Goal: Task Accomplishment & Management: Complete application form

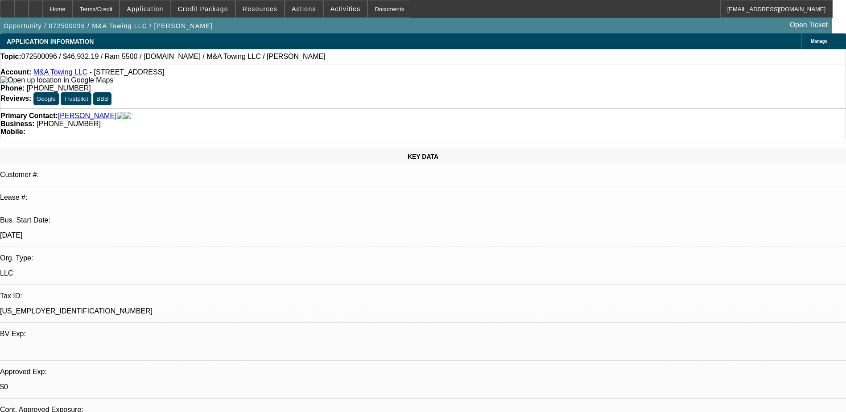
select select "0"
select select "2"
select select "0"
select select "2"
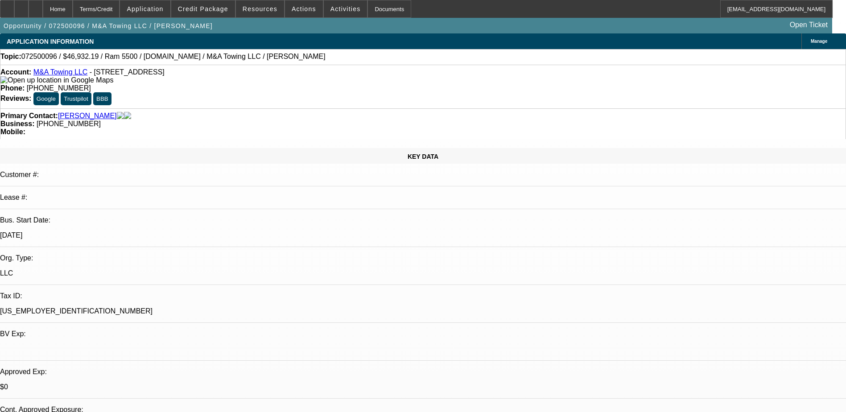
select select "0"
select select "2"
select select "0"
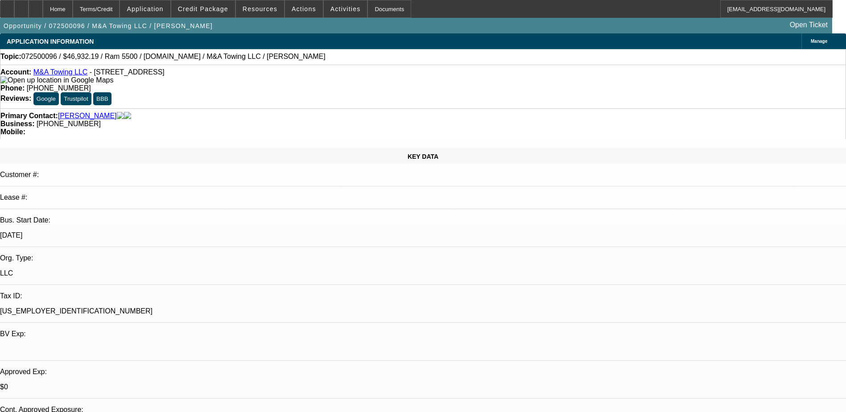
select select "2"
select select "0"
select select "1"
select select "2"
select select "6"
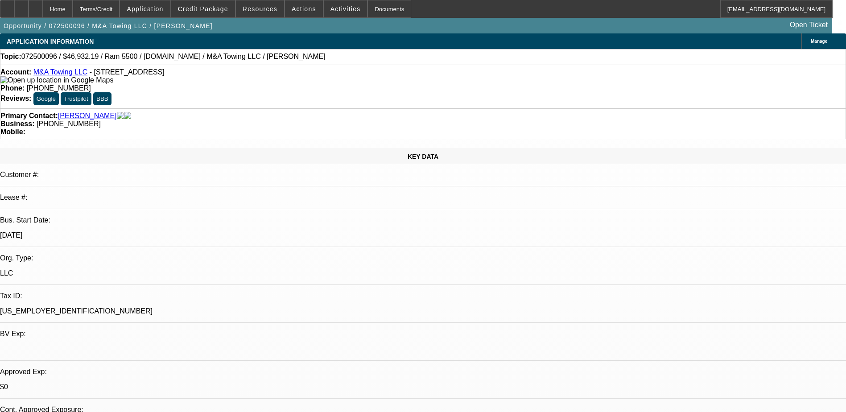
select select "1"
select select "2"
select select "6"
select select "1"
select select "2"
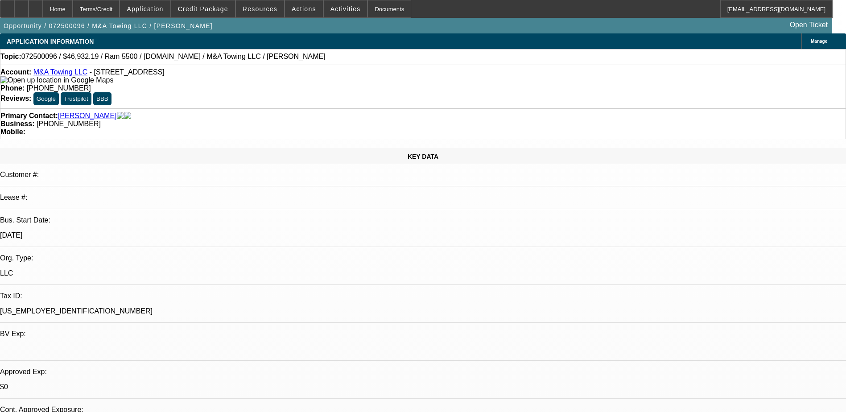
select select "6"
select select "1"
select select "2"
select select "6"
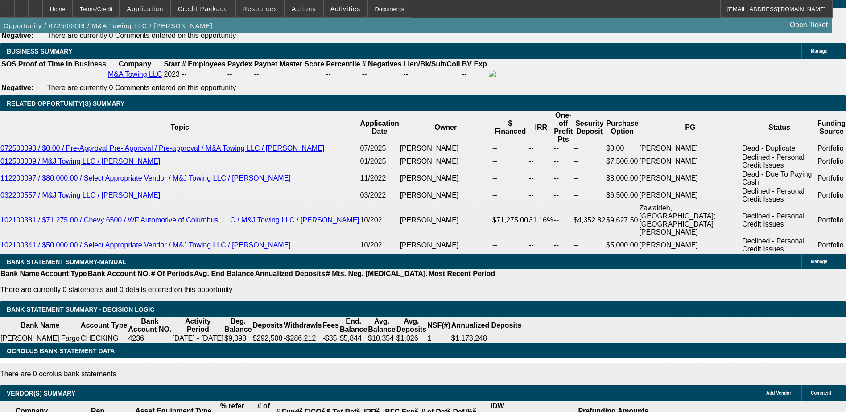
scroll to position [1606, 0]
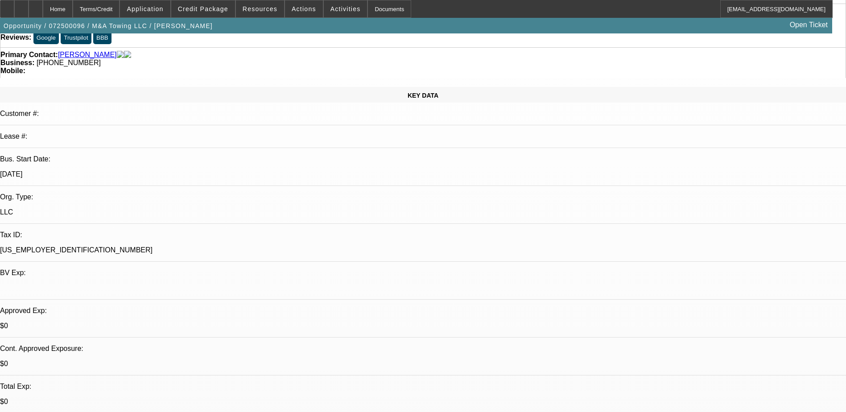
scroll to position [0, 0]
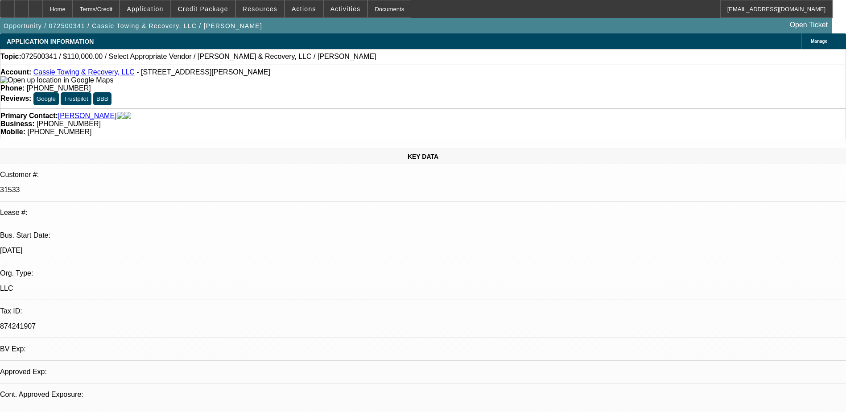
select select "0"
select select "2"
select select "0.1"
select select "1"
select select "2"
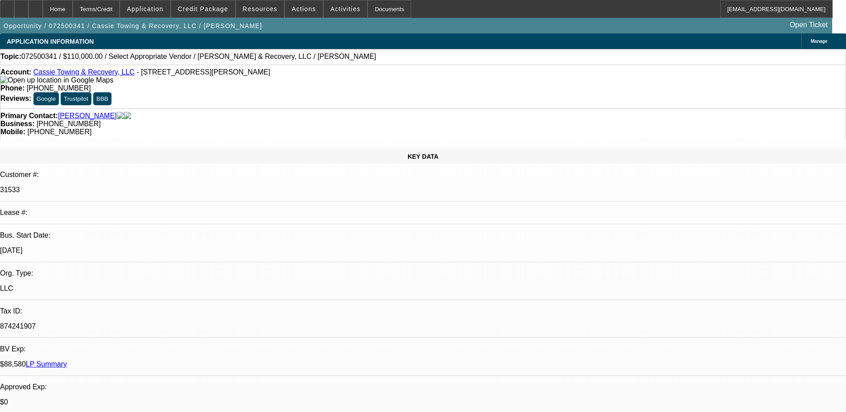
select select "4"
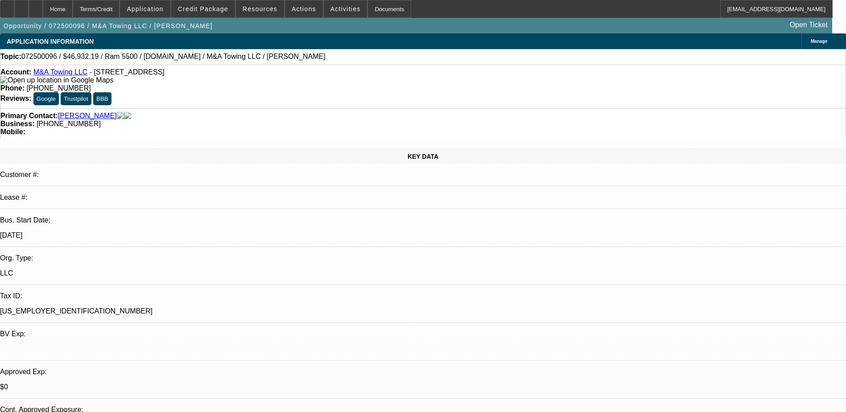
select select "0"
select select "2"
select select "0"
select select "2"
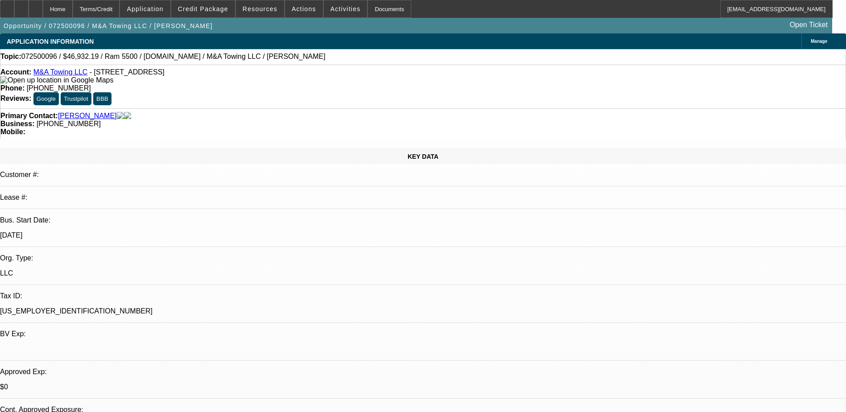
select select "0"
select select "2"
select select "0"
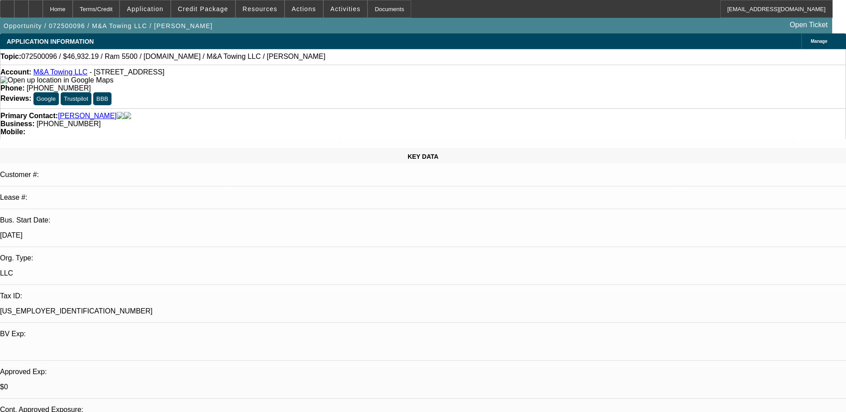
select select "2"
select select "0"
select select "1"
select select "2"
select select "6"
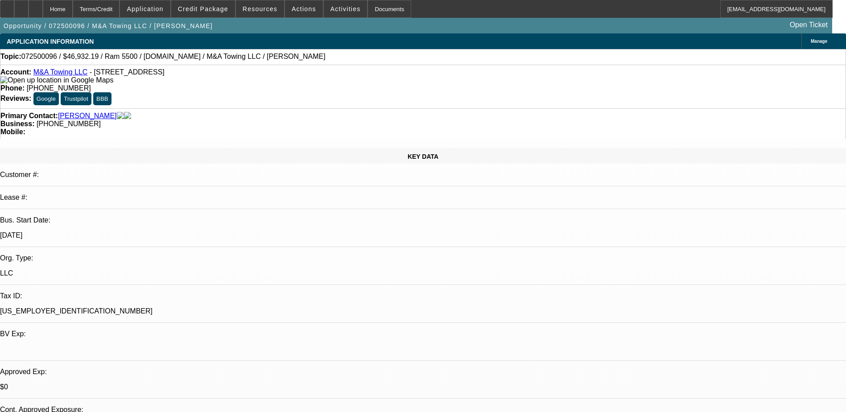
select select "1"
select select "2"
select select "6"
select select "1"
select select "2"
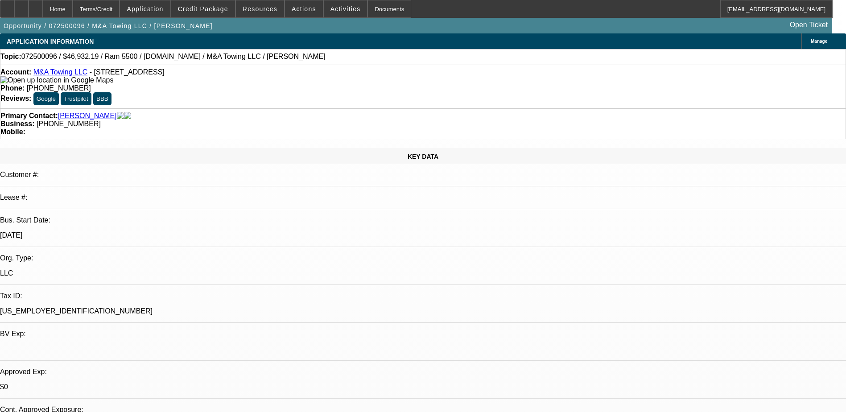
select select "6"
select select "1"
select select "2"
select select "6"
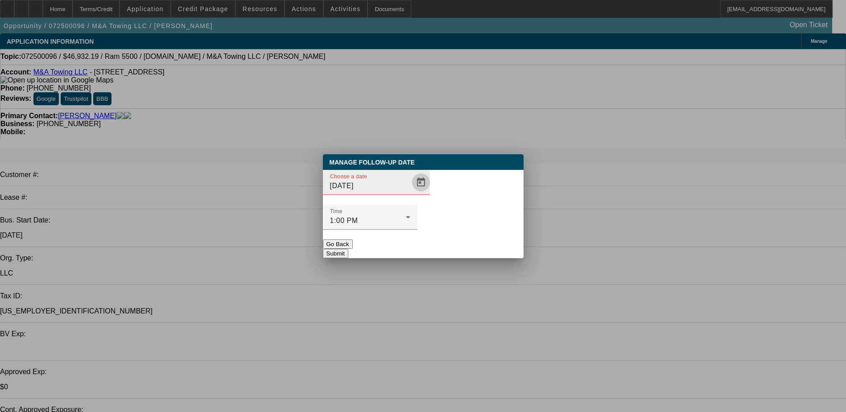
click at [410, 193] on span "Open calendar" at bounding box center [420, 182] width 21 height 21
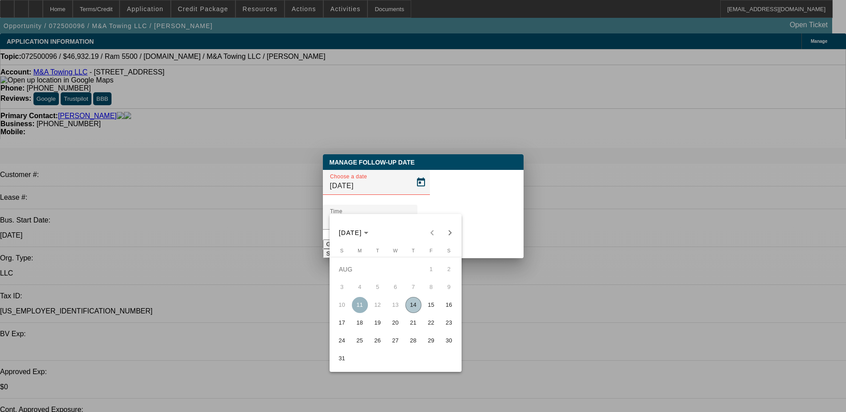
click at [425, 307] on span "15" at bounding box center [431, 305] width 16 height 16
type input "8/15/2025"
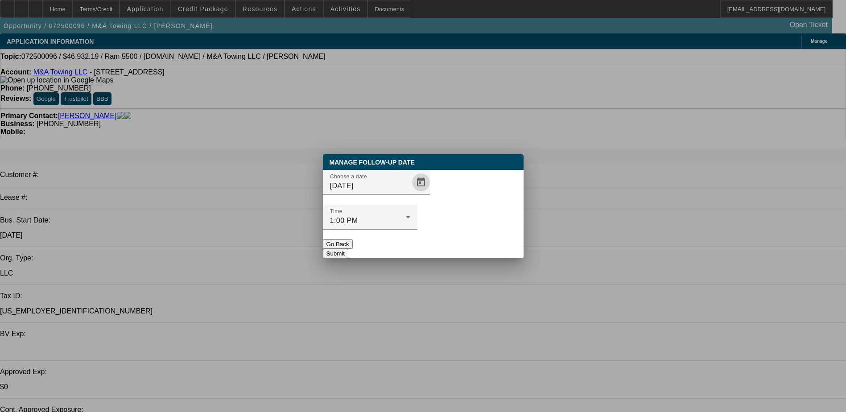
click at [348, 249] on button "Submit" at bounding box center [335, 253] width 25 height 9
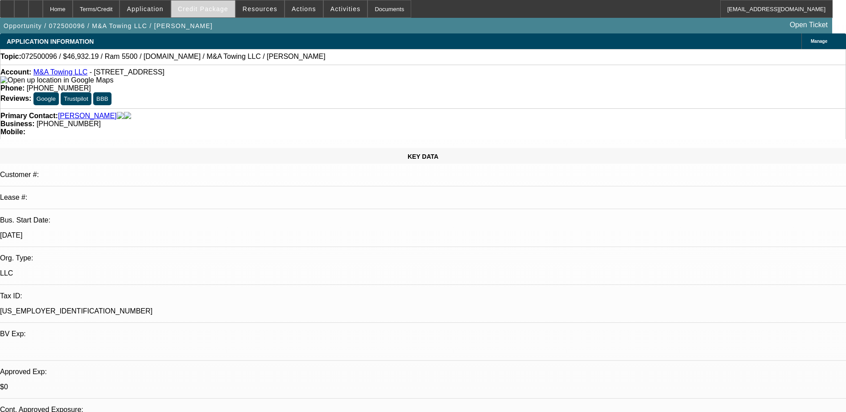
click at [213, 10] on span "Credit Package" at bounding box center [203, 8] width 50 height 7
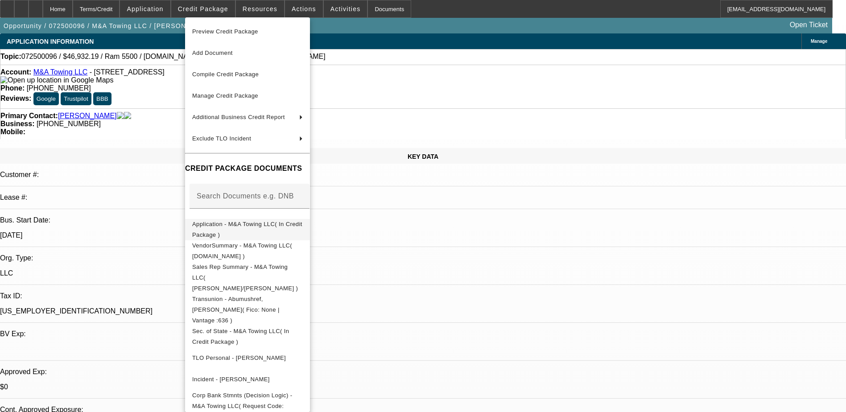
click at [229, 224] on span "Application - M&A Towing LLC( In Credit Package )" at bounding box center [247, 229] width 110 height 17
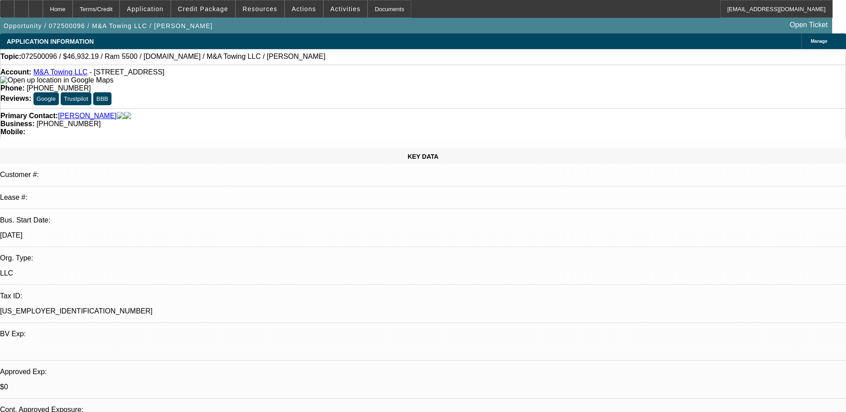
scroll to position [178, 0]
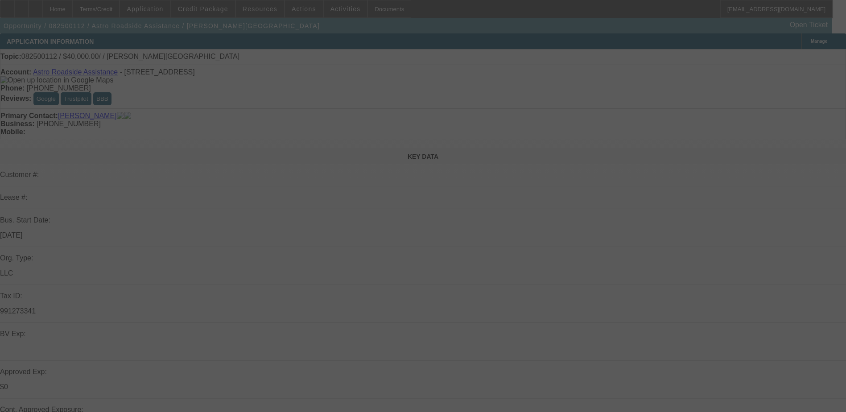
select select "0"
select select "2"
select select "0.1"
select select "4"
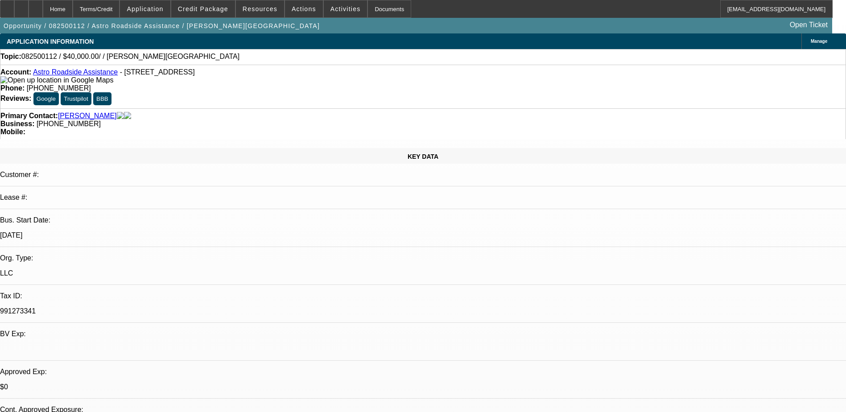
radio input "true"
type textarea "sent text"
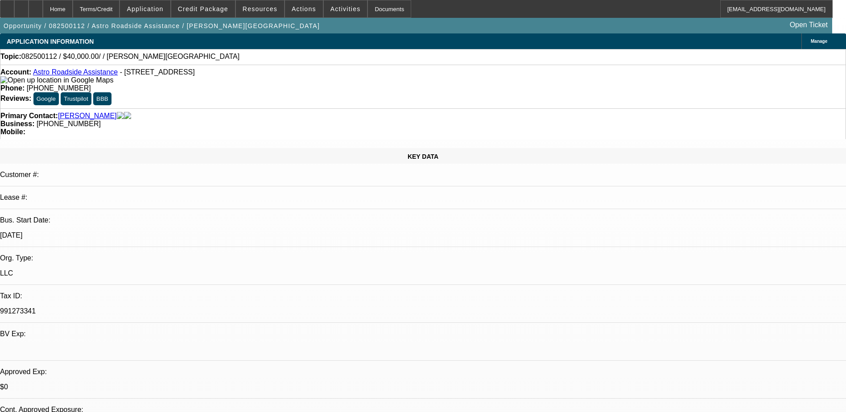
radio input "true"
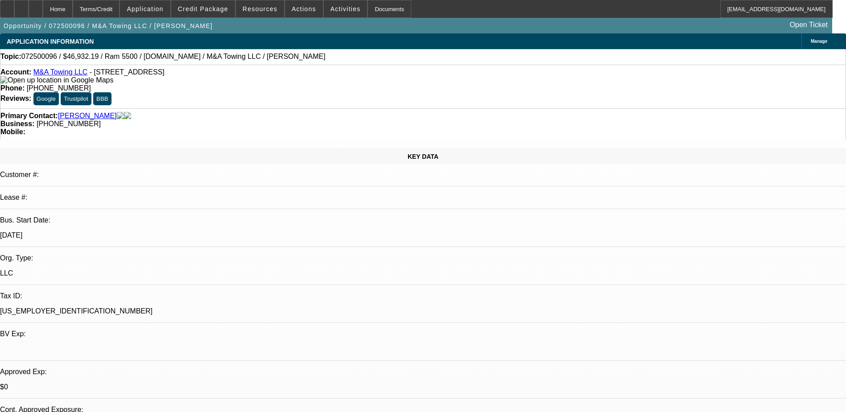
select select "0"
select select "2"
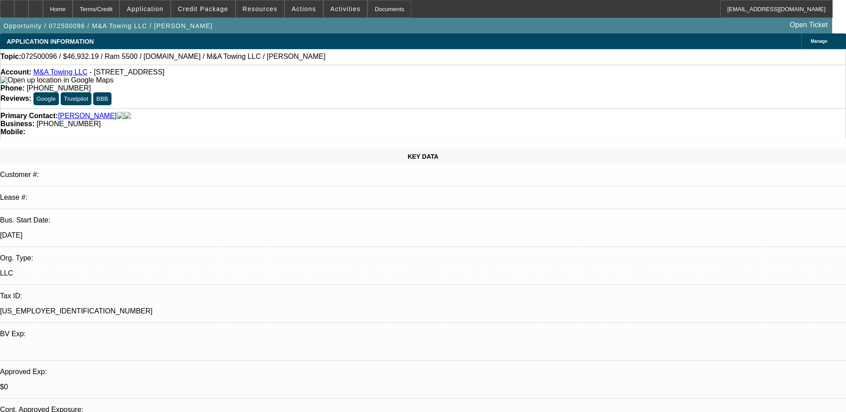
select select "0"
select select "2"
select select "0"
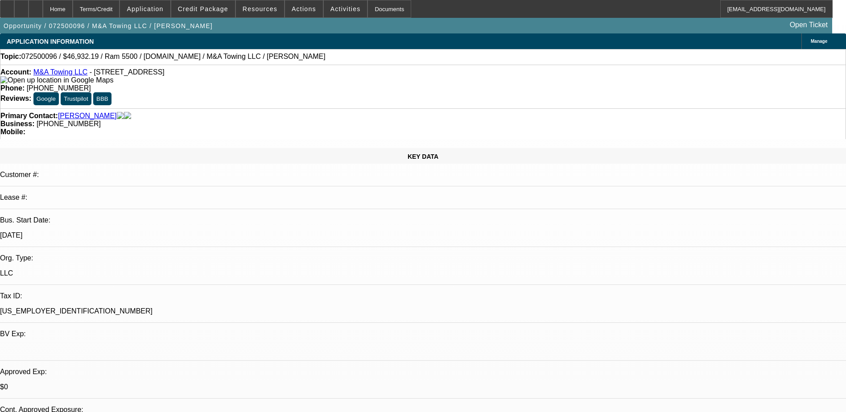
select select "2"
select select "0"
select select "1"
select select "6"
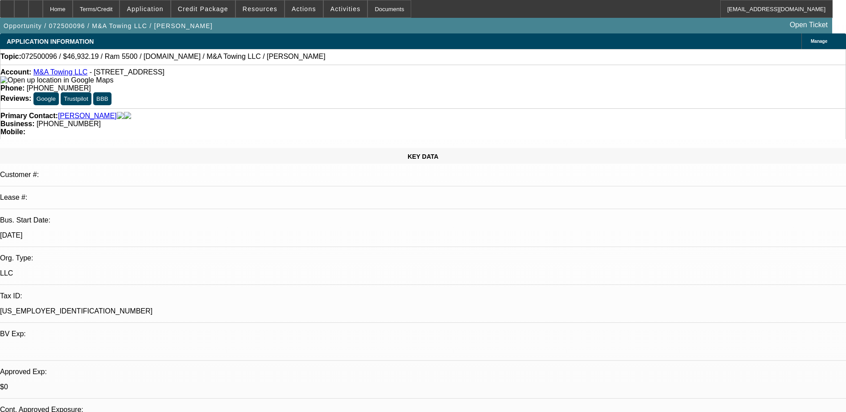
select select "1"
select select "2"
select select "6"
select select "1"
select select "2"
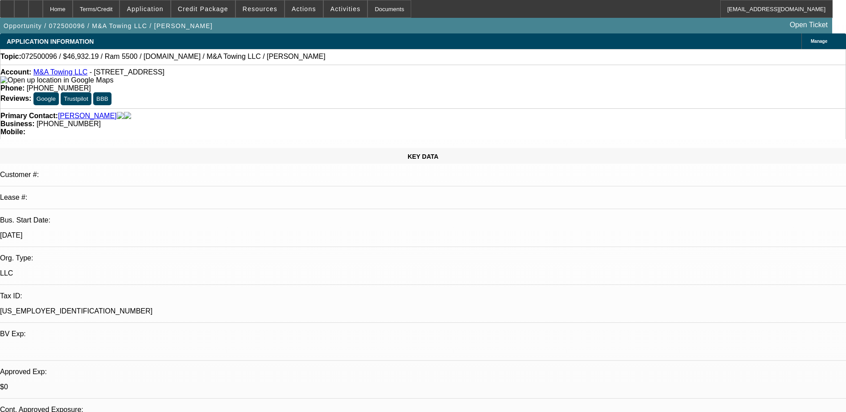
select select "6"
select select "1"
select select "2"
select select "6"
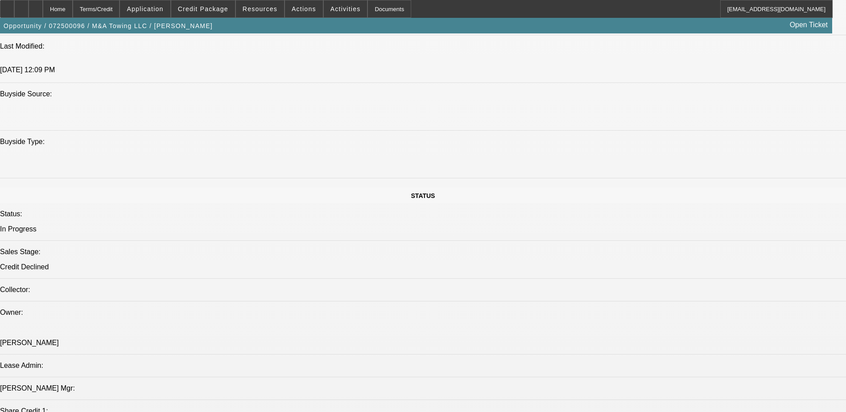
scroll to position [803, 0]
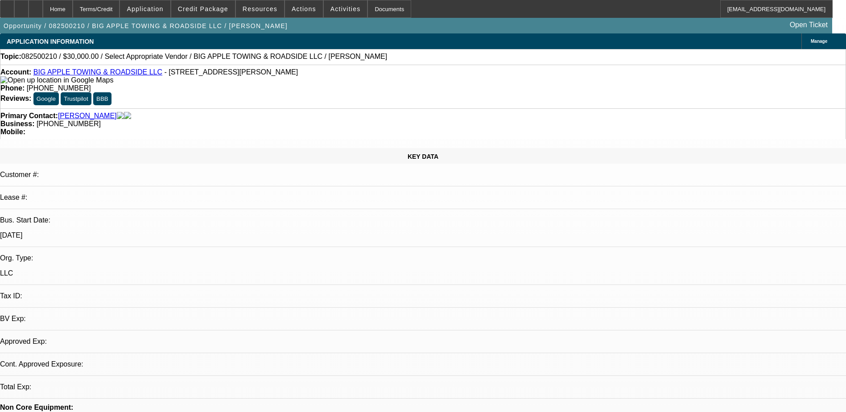
select select "0"
select select "2"
select select "0.1"
select select "1"
select select "2"
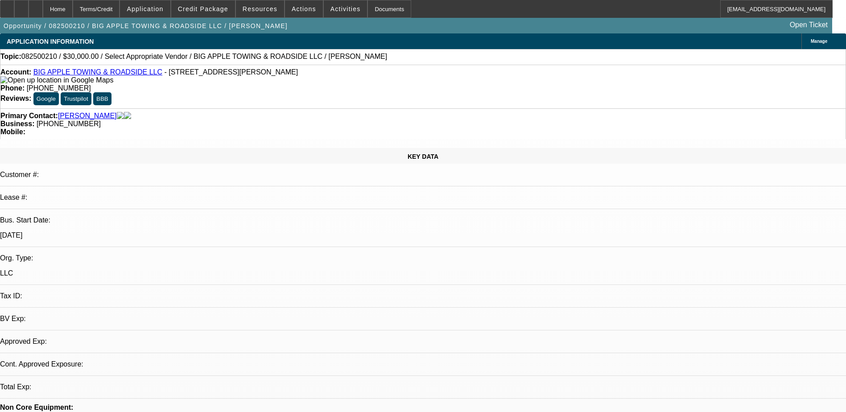
select select "4"
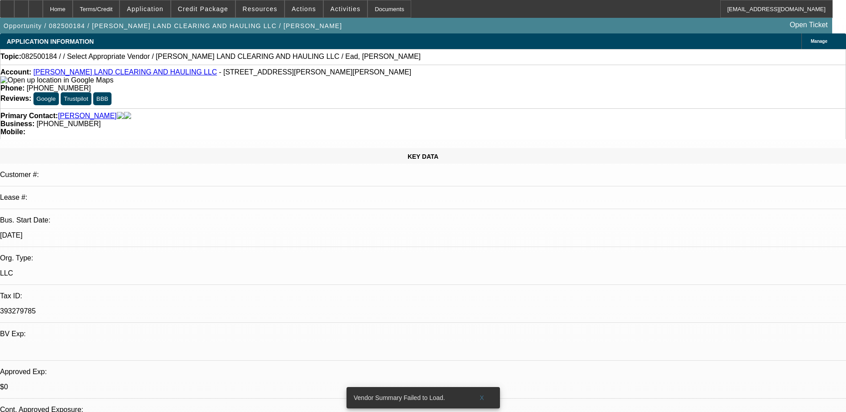
select select "0"
select select "2"
select select "0.1"
select select "1"
select select "2"
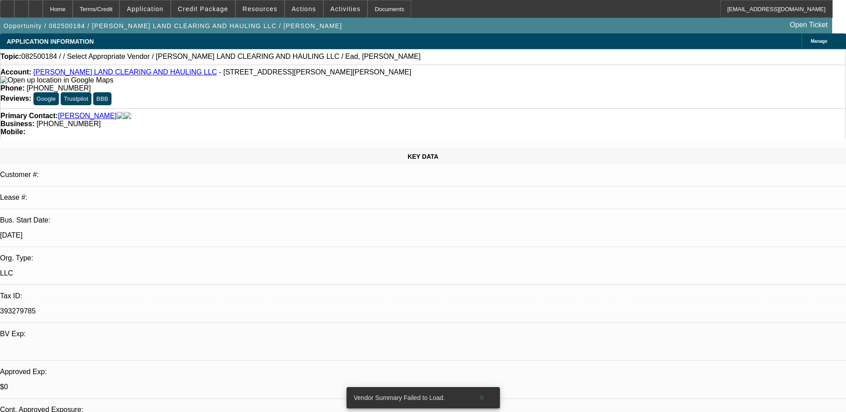
select select "4"
click at [479, 388] on span at bounding box center [482, 397] width 29 height 21
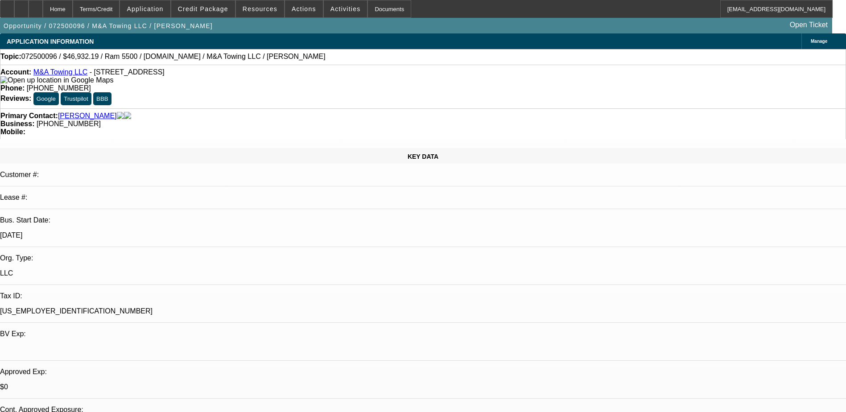
select select "0"
select select "2"
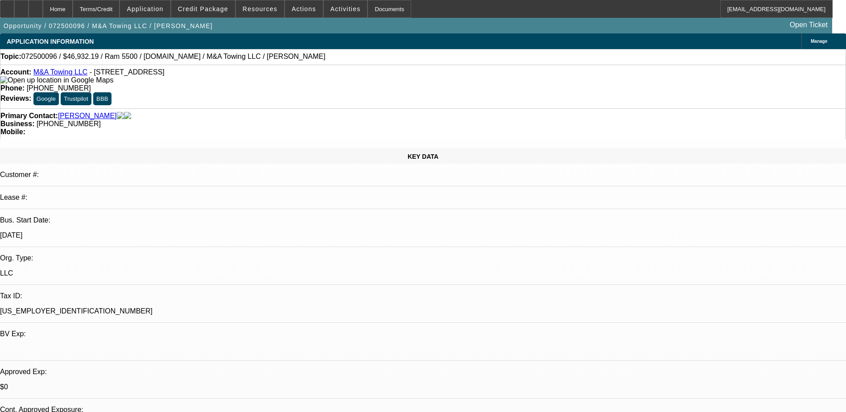
select select "0"
select select "2"
select select "0"
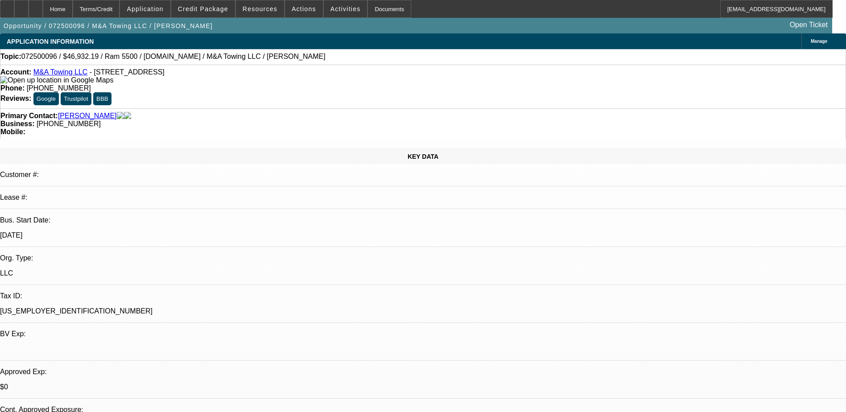
select select "2"
select select "0"
select select "1"
select select "6"
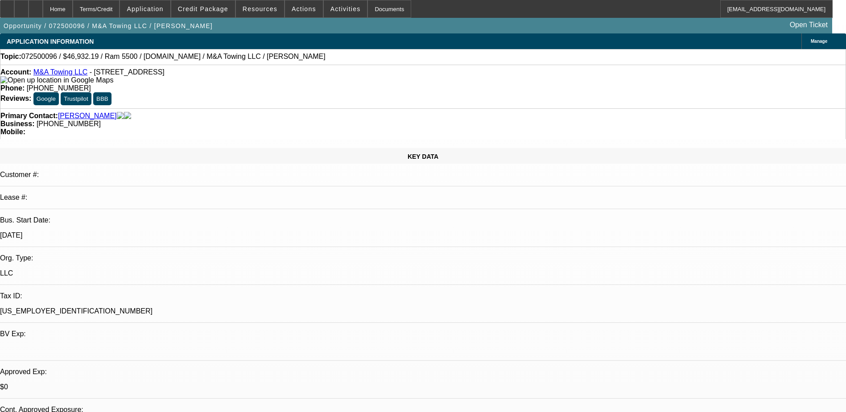
select select "1"
select select "2"
select select "6"
select select "1"
select select "2"
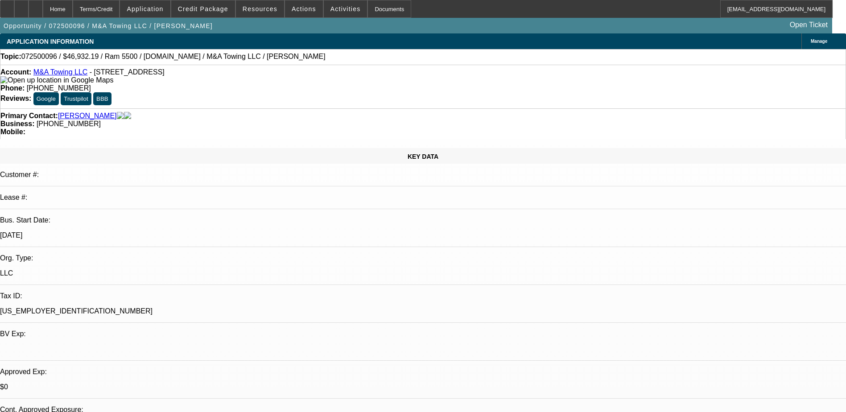
select select "6"
select select "1"
select select "2"
select select "6"
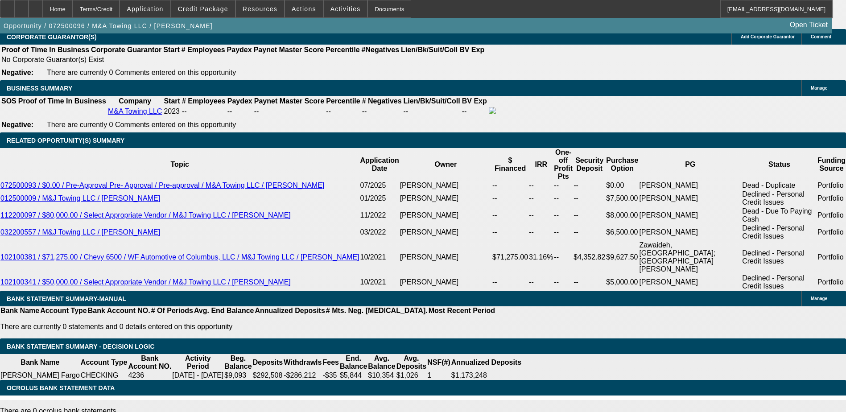
scroll to position [1428, 0]
